Goal: Task Accomplishment & Management: Manage account settings

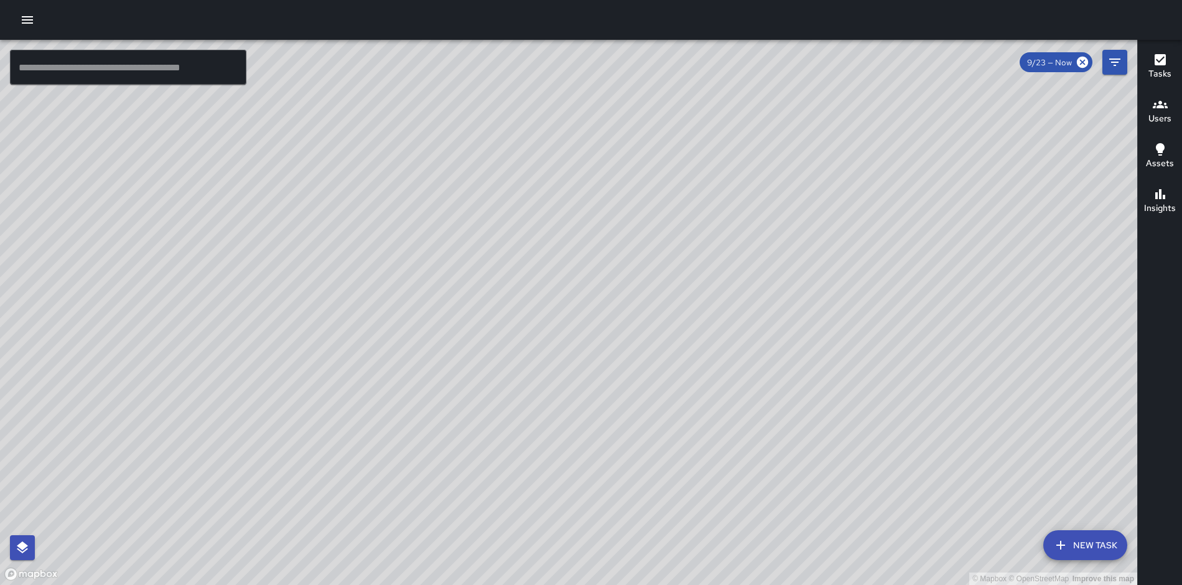
click at [26, 20] on icon "button" at bounding box center [27, 19] width 11 height 7
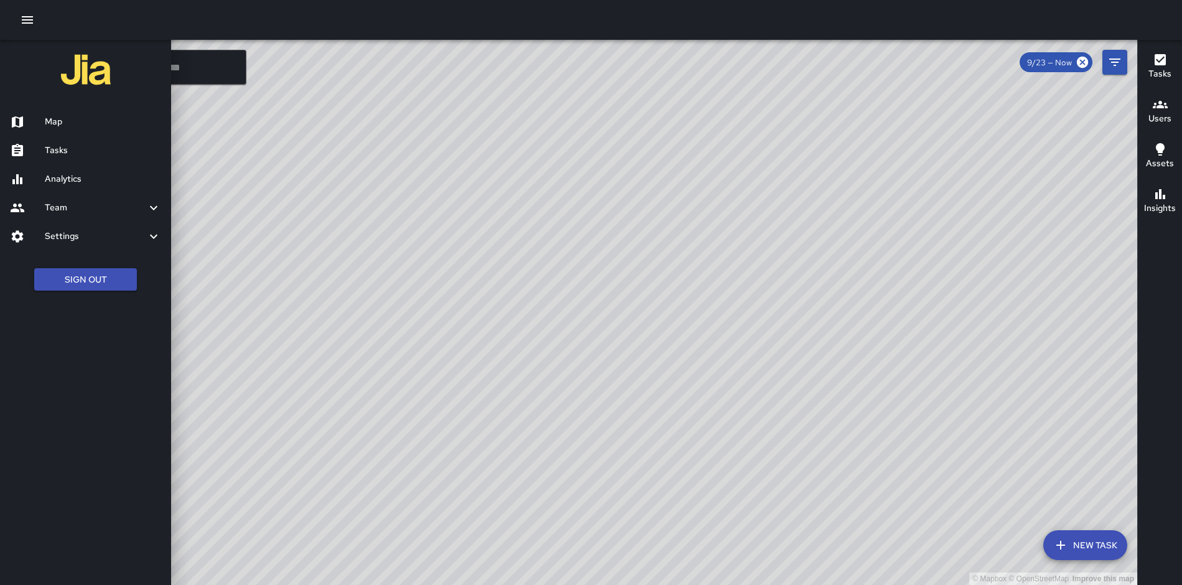
click at [93, 208] on h6 "Team" at bounding box center [95, 208] width 101 height 14
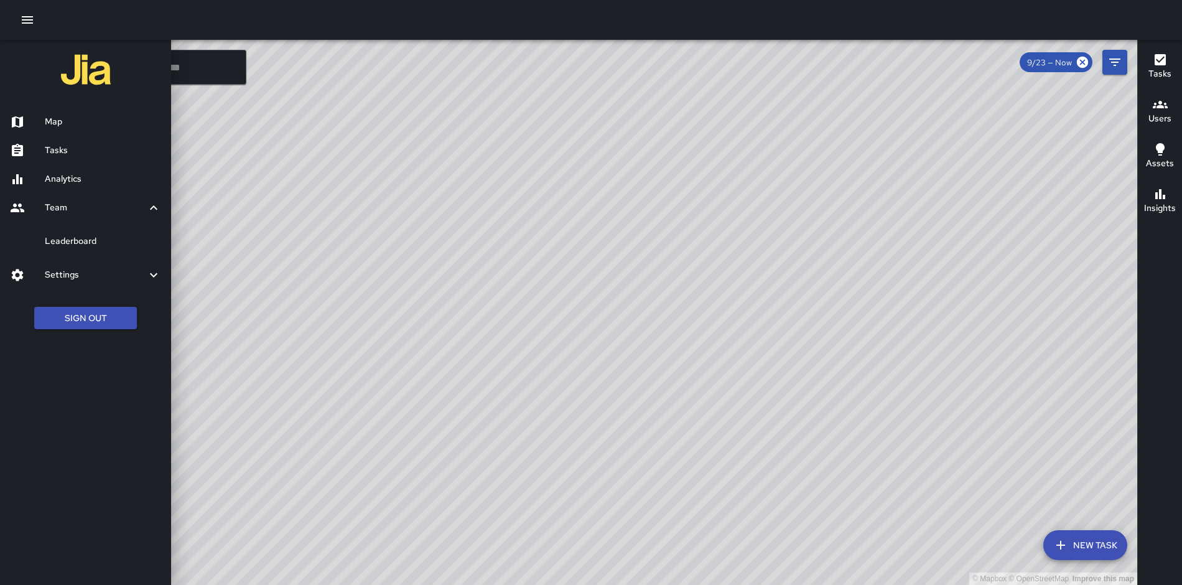
click at [142, 276] on h6 "Settings" at bounding box center [95, 275] width 101 height 14
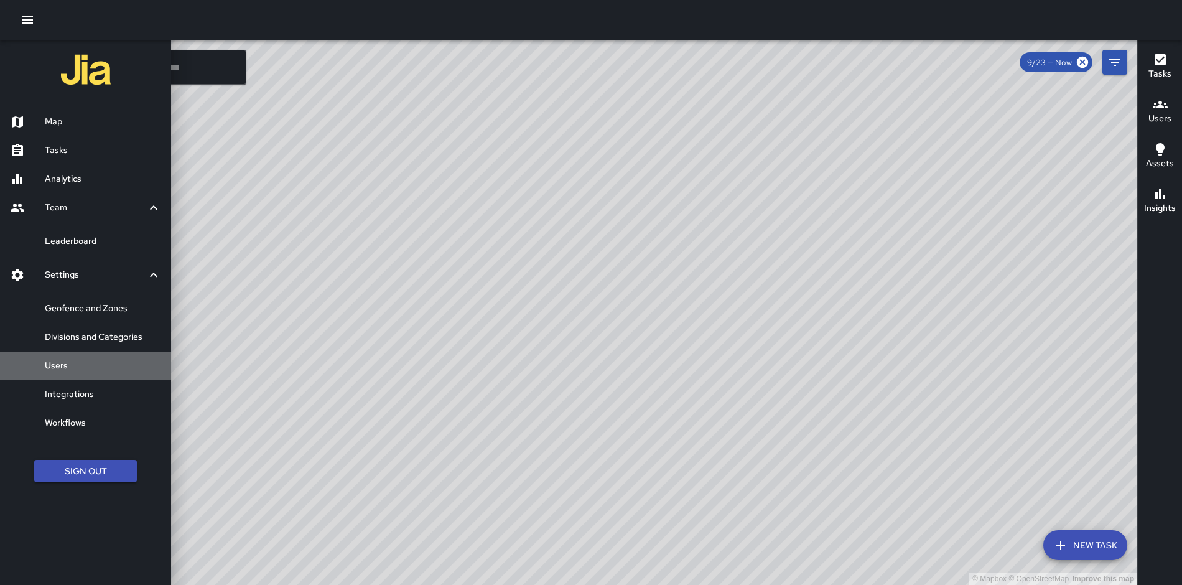
drag, startPoint x: 62, startPoint y: 366, endPoint x: 562, endPoint y: 335, distance: 500.6
click at [62, 365] on h6 "Users" at bounding box center [103, 366] width 116 height 14
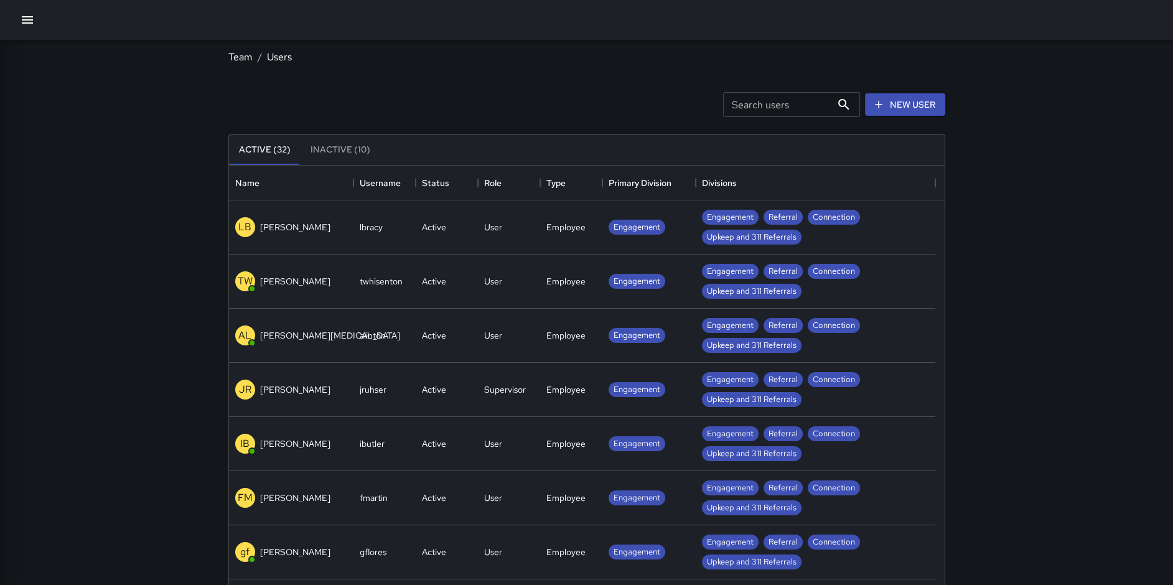
scroll to position [550, 706]
click at [786, 106] on input "Search users" at bounding box center [777, 104] width 108 height 25
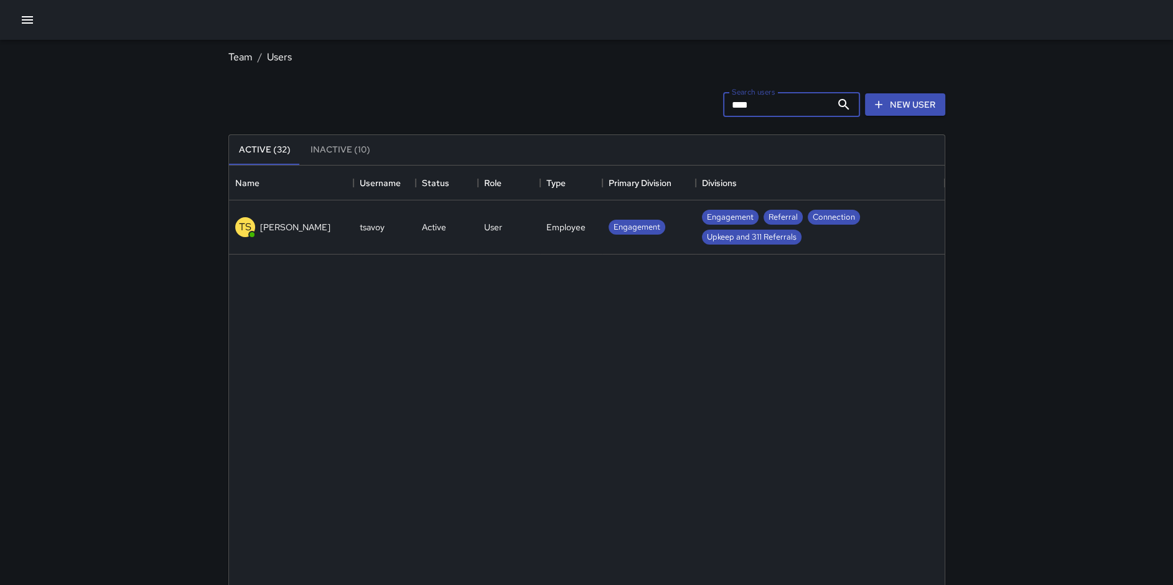
type input "****"
click at [291, 226] on p "[PERSON_NAME]" at bounding box center [295, 227] width 70 height 12
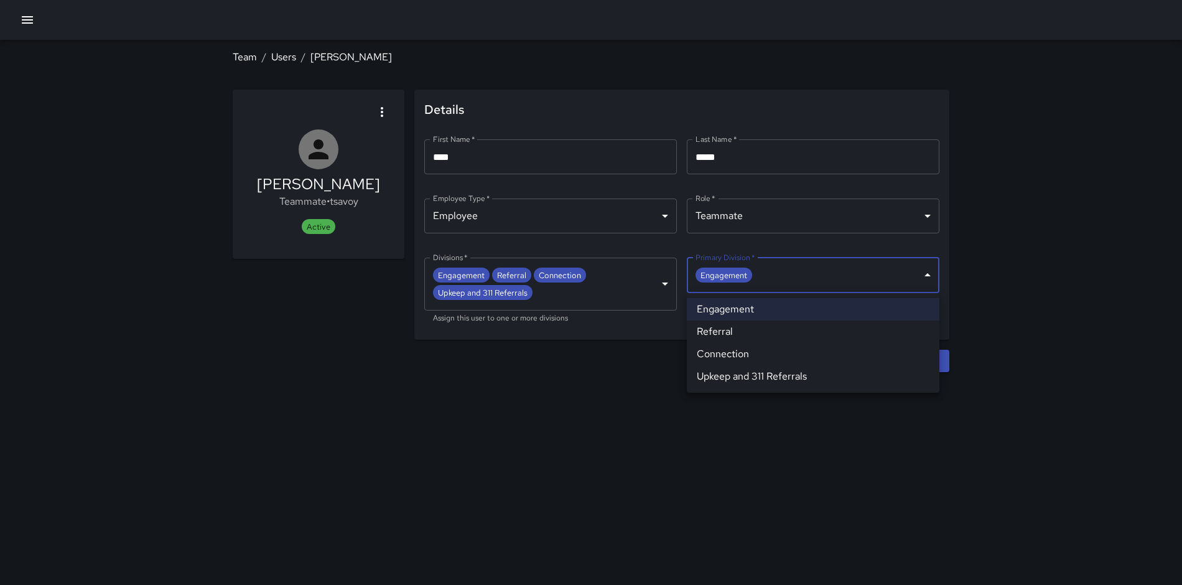
click at [929, 276] on body "**********" at bounding box center [591, 292] width 1182 height 585
click at [929, 276] on div at bounding box center [591, 292] width 1182 height 585
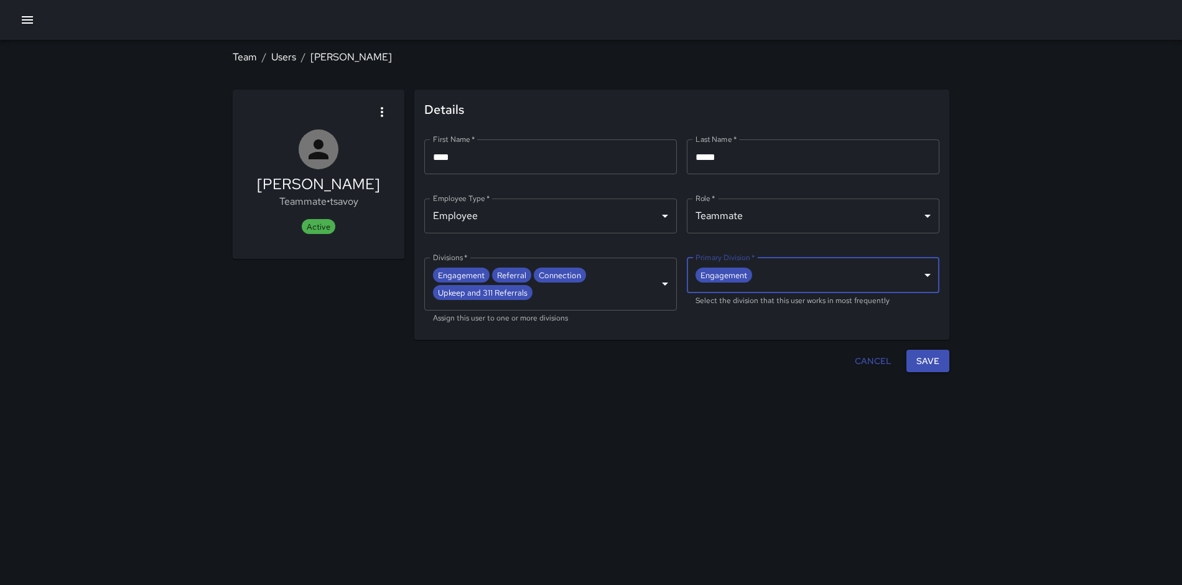
click at [611, 100] on span "Details" at bounding box center [681, 110] width 515 height 20
click at [880, 361] on button "Cancel" at bounding box center [873, 361] width 47 height 23
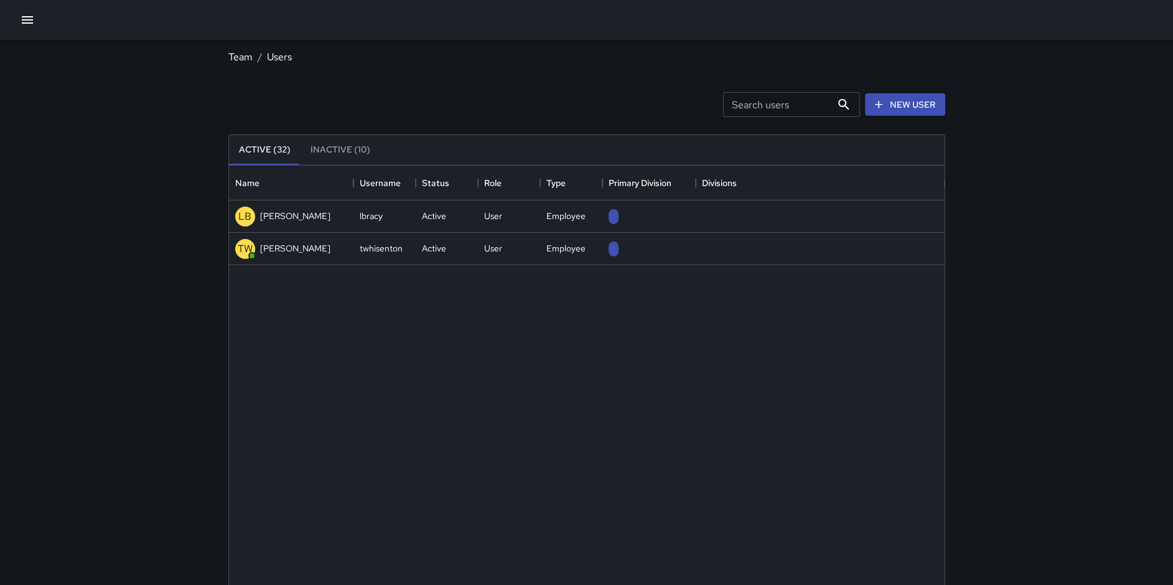
scroll to position [550, 706]
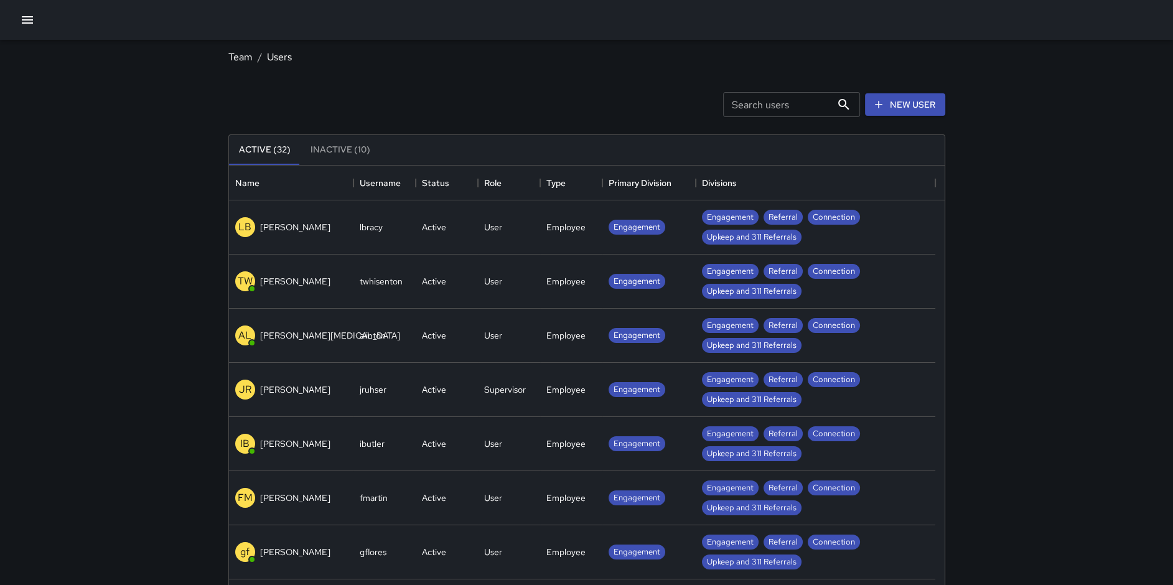
drag, startPoint x: 620, startPoint y: 86, endPoint x: 582, endPoint y: 154, distance: 77.2
click at [620, 86] on div "Search users Search users New User" at bounding box center [587, 104] width 722 height 65
click at [126, 203] on div "Team / Users Search users Search users New User Active (32) Inactive (10) Name …" at bounding box center [586, 368] width 1173 height 736
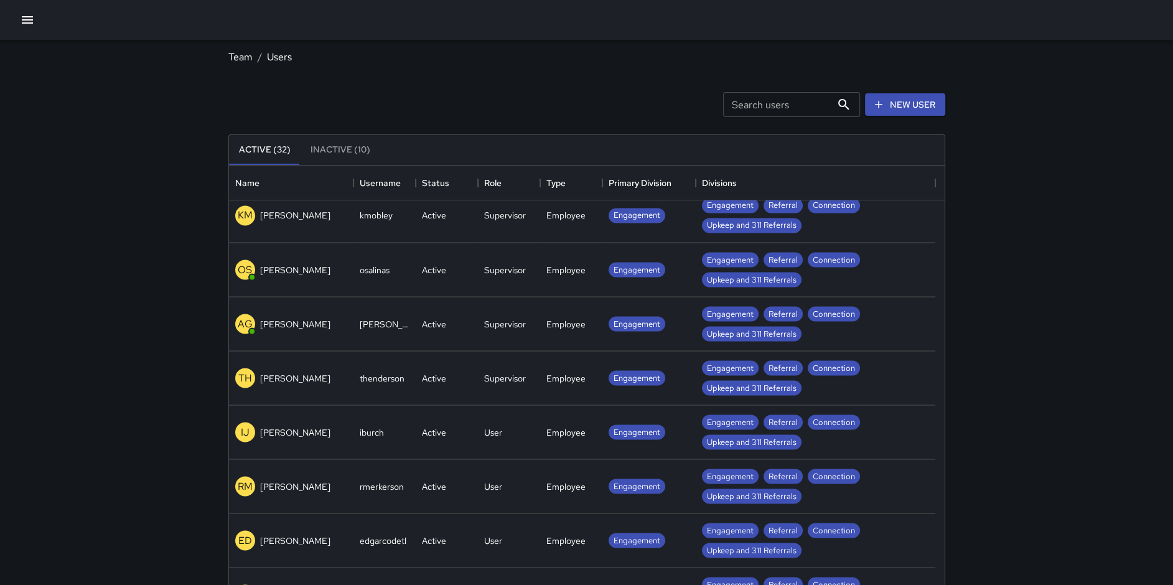
scroll to position [747, 0]
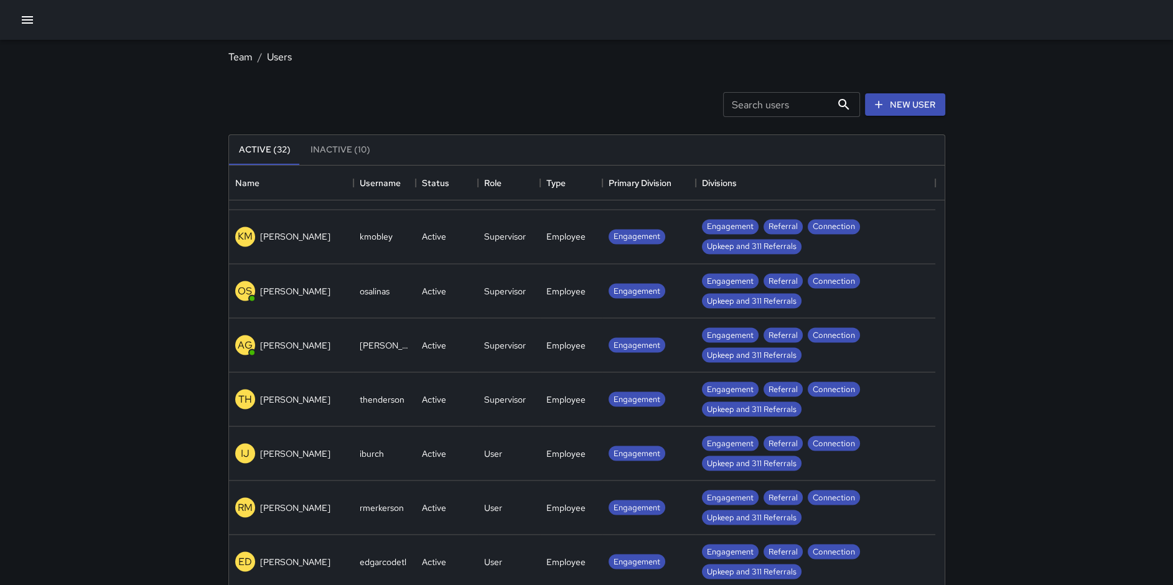
click at [325, 286] on div "OS [PERSON_NAME]" at bounding box center [291, 291] width 124 height 54
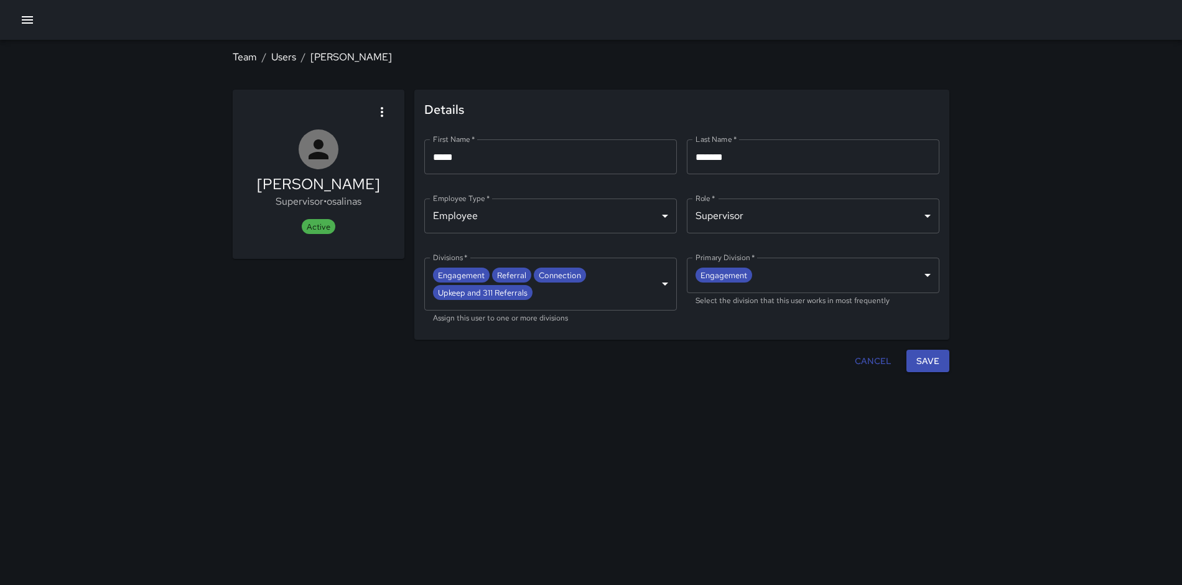
click at [318, 228] on span "Active" at bounding box center [319, 227] width 34 height 11
click at [383, 111] on icon "button" at bounding box center [382, 112] width 15 height 15
click at [363, 144] on span "Deactivate user" at bounding box center [350, 145] width 70 height 15
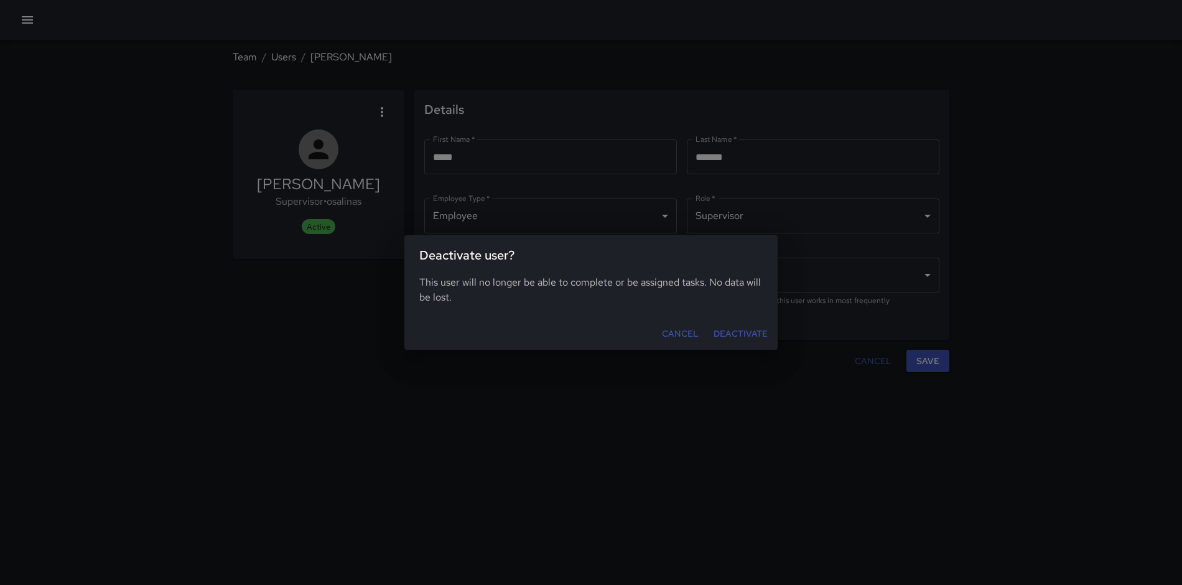
click at [744, 334] on button "Deactivate" at bounding box center [741, 333] width 64 height 23
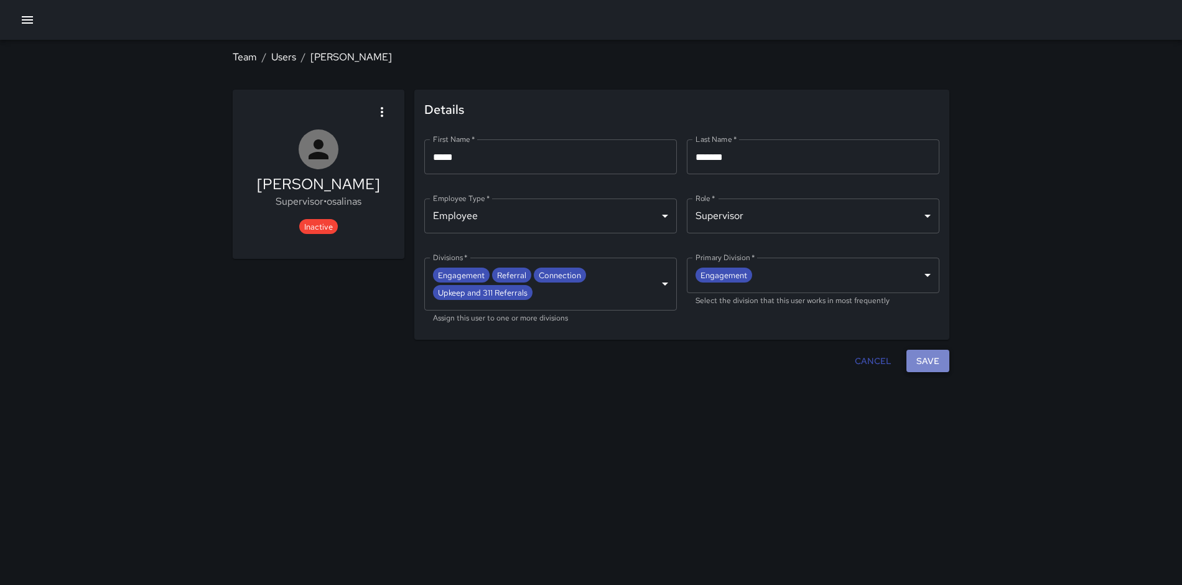
click at [939, 360] on button "Save" at bounding box center [928, 361] width 43 height 23
click at [286, 55] on link "Users" at bounding box center [283, 56] width 25 height 13
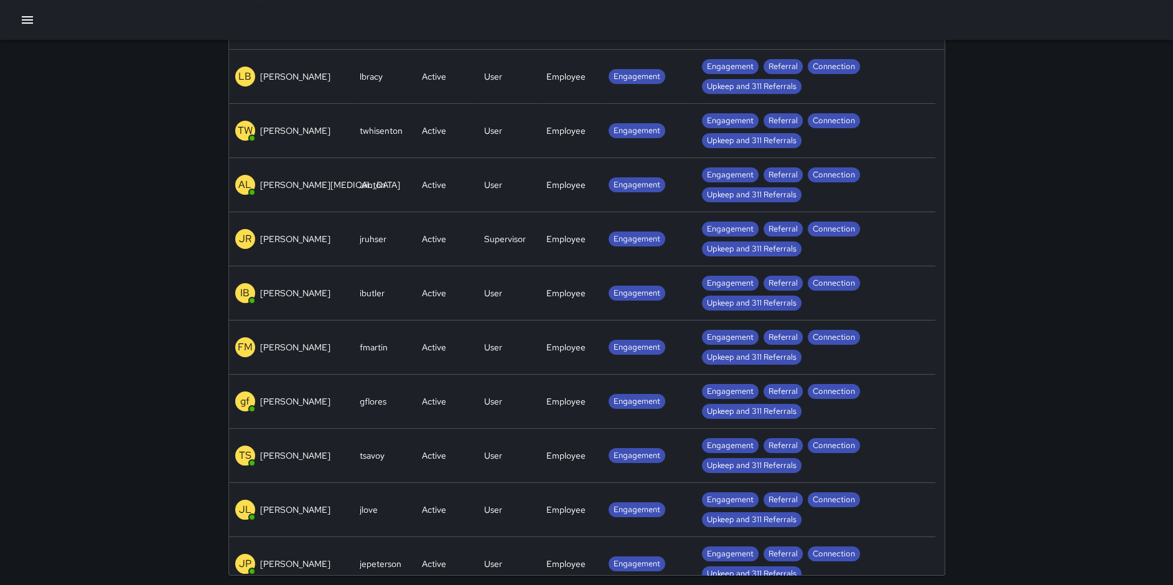
click at [1026, 103] on div "Team / Users Search users Search users New User Active (31) Inactive (11) Name …" at bounding box center [586, 217] width 1173 height 736
